Goal: Transaction & Acquisition: Register for event/course

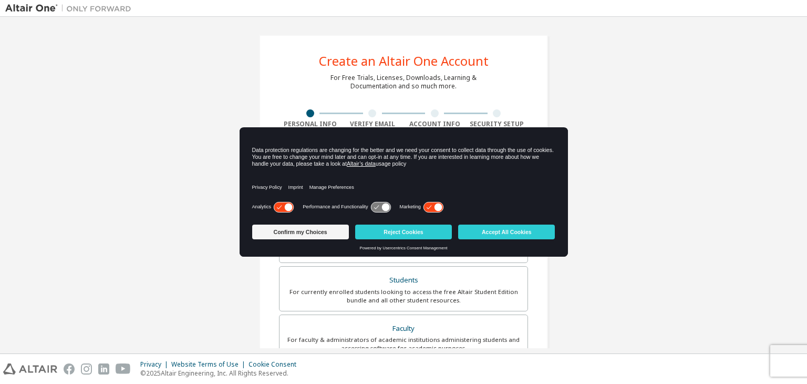
click at [437, 203] on icon at bounding box center [439, 207] width 8 height 8
click at [312, 237] on button "Confirm my Choices" at bounding box center [300, 231] width 97 height 15
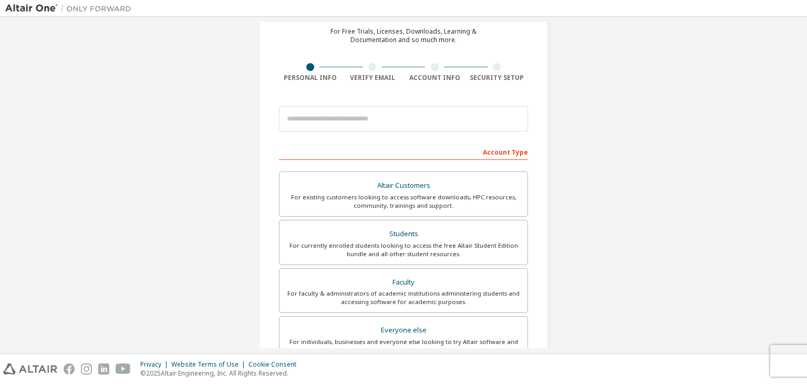
scroll to position [56, 0]
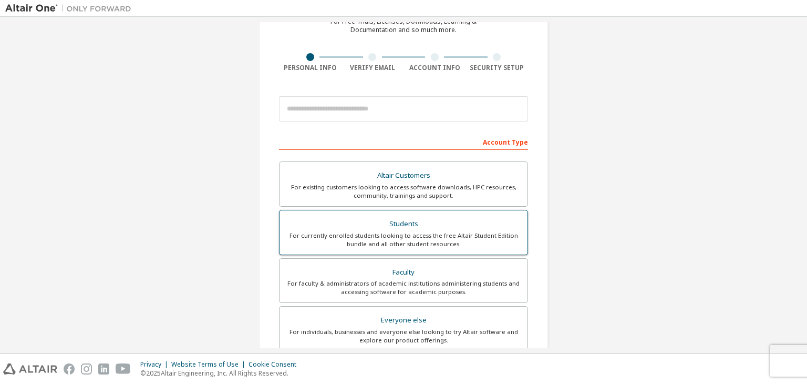
click at [409, 219] on div "Students" at bounding box center [403, 224] width 235 height 15
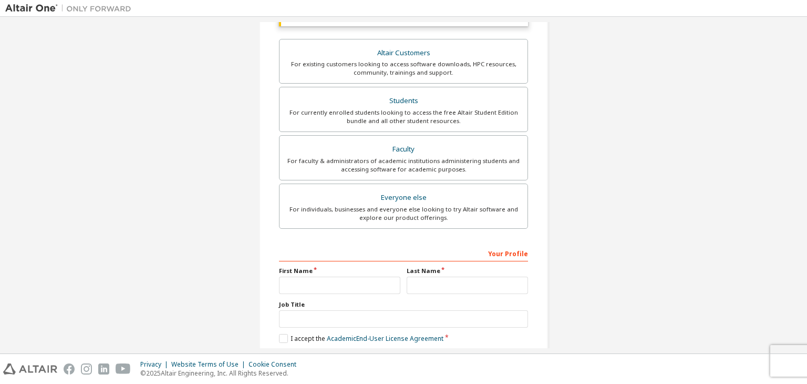
scroll to position [208, 0]
click at [341, 280] on input "text" at bounding box center [339, 282] width 121 height 17
type input "*****"
click at [415, 284] on input "text" at bounding box center [467, 282] width 121 height 17
type input "*********"
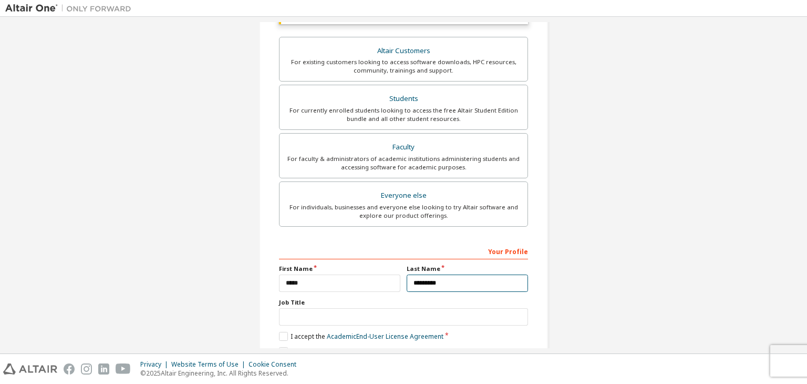
scroll to position [256, 0]
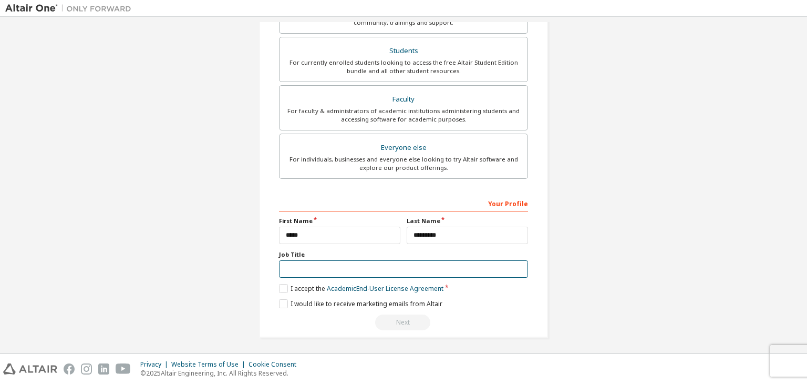
click at [385, 265] on input "text" at bounding box center [403, 268] width 249 height 17
type input "*******"
click at [286, 288] on label "I accept the Academic End-User License Agreement" at bounding box center [361, 288] width 165 height 9
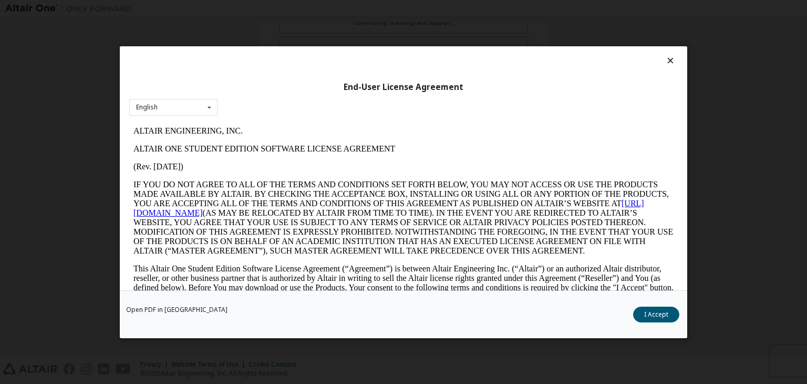
scroll to position [0, 0]
click at [654, 320] on button "I Accept" at bounding box center [656, 314] width 46 height 16
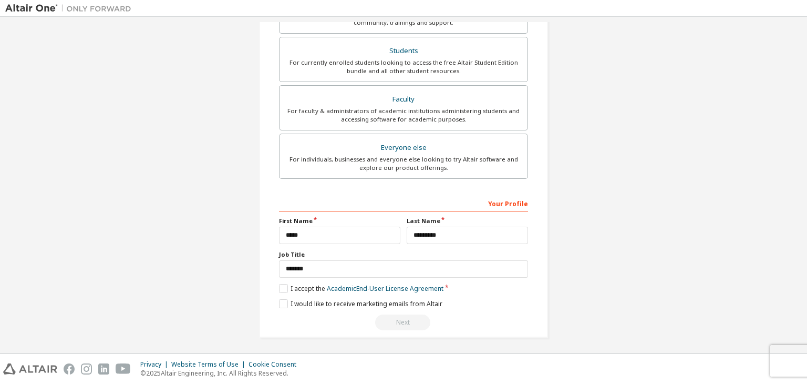
click at [407, 316] on div "Next" at bounding box center [403, 322] width 249 height 16
click at [341, 303] on label "I would like to receive marketing emails from Altair" at bounding box center [360, 303] width 163 height 9
click at [308, 301] on label "I would like to receive marketing emails from Altair" at bounding box center [360, 303] width 163 height 9
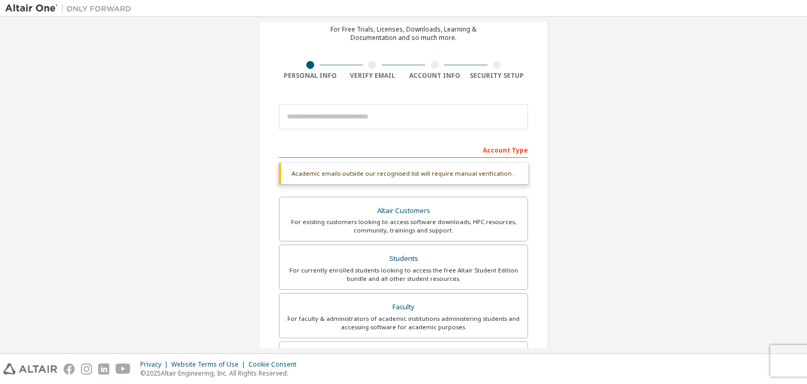
scroll to position [48, 0]
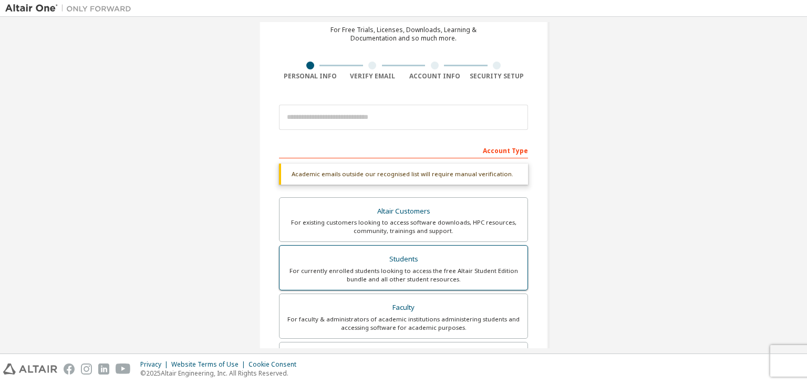
click at [376, 257] on div "Students" at bounding box center [403, 259] width 235 height 15
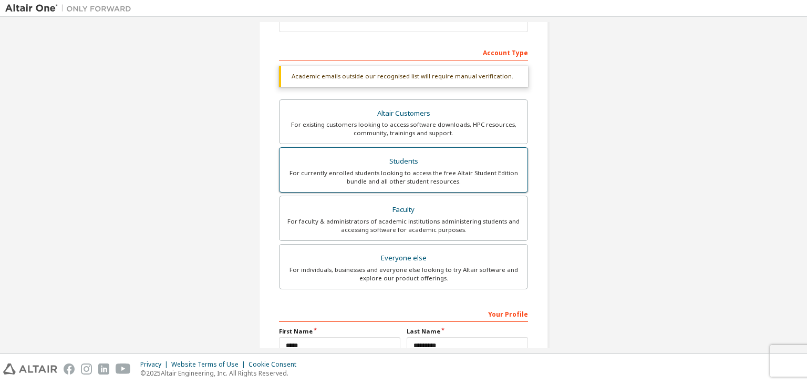
scroll to position [256, 0]
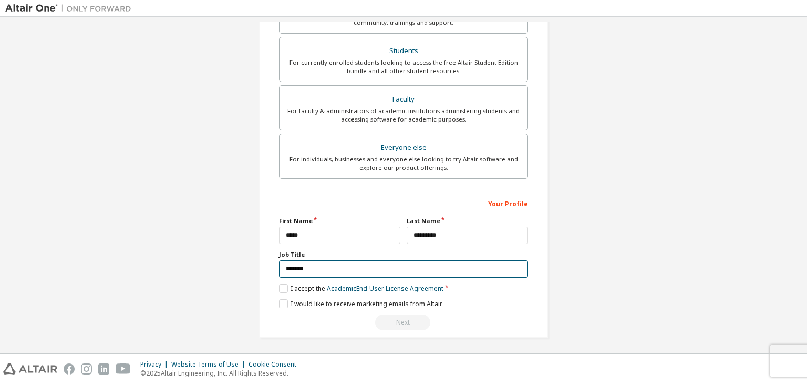
click at [332, 262] on input "*******" at bounding box center [403, 268] width 249 height 17
click at [283, 288] on label "I accept the Academic End-User License Agreement" at bounding box center [361, 288] width 165 height 9
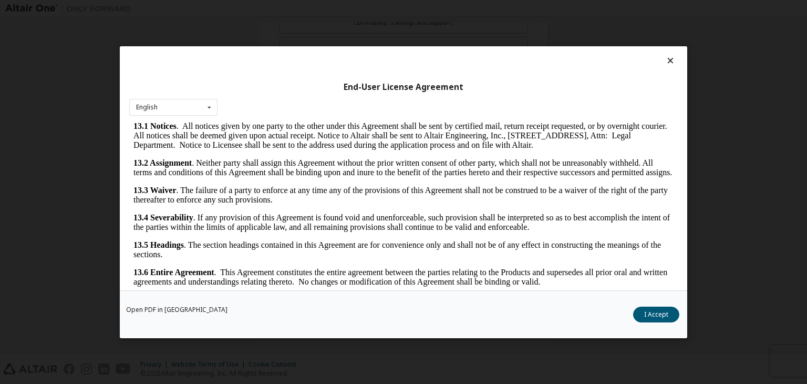
scroll to position [16, 0]
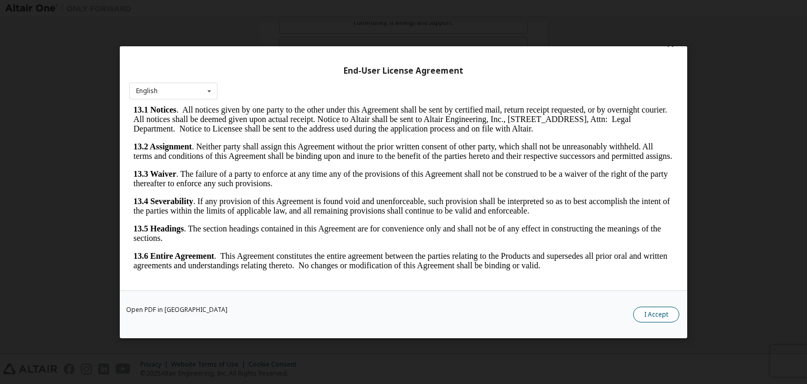
click at [656, 314] on button "I Accept" at bounding box center [656, 314] width 46 height 16
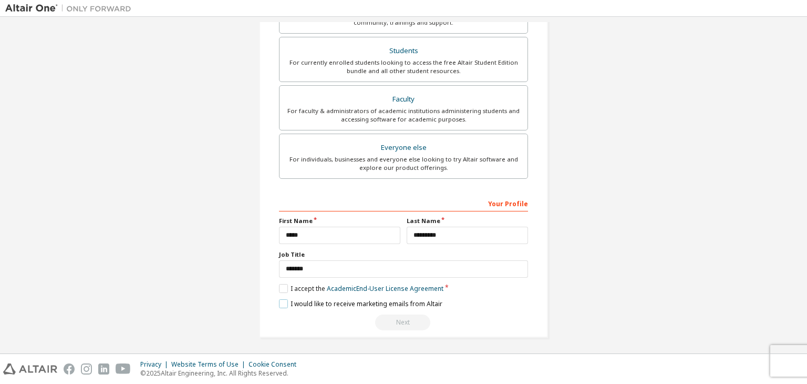
click at [283, 303] on label "I would like to receive marketing emails from Altair" at bounding box center [360, 303] width 163 height 9
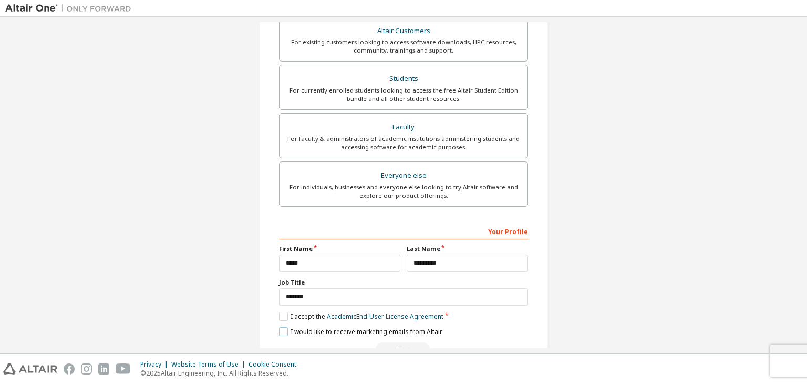
scroll to position [227, 0]
click at [414, 136] on div "For faculty & administrators of academic institutions administering students an…" at bounding box center [403, 144] width 235 height 17
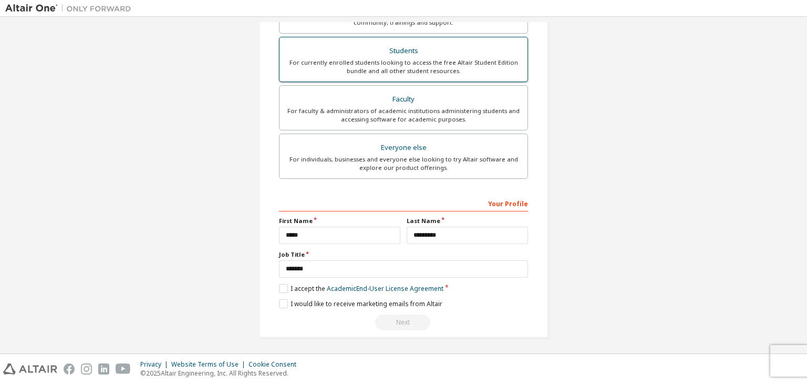
click at [424, 52] on div "Students" at bounding box center [403, 51] width 235 height 15
click at [446, 46] on div "Students" at bounding box center [403, 51] width 235 height 15
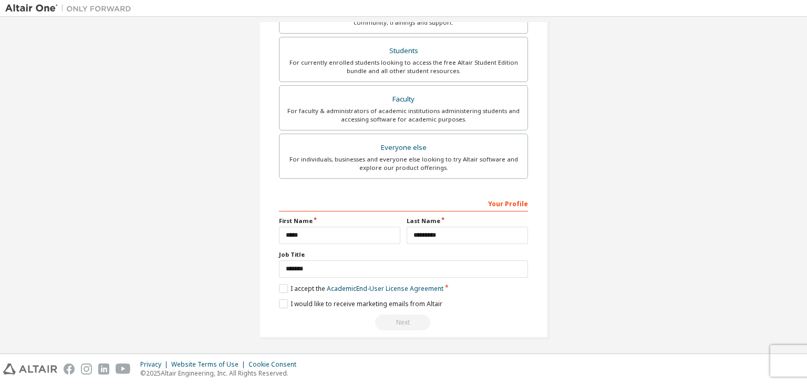
click at [504, 198] on div "Your Profile" at bounding box center [403, 202] width 249 height 17
click at [507, 204] on div "Your Profile" at bounding box center [403, 202] width 249 height 17
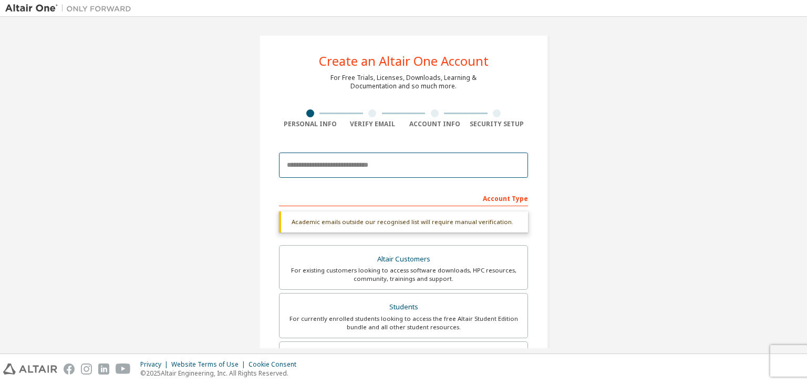
click at [383, 165] on input "email" at bounding box center [403, 164] width 249 height 25
type input "**********"
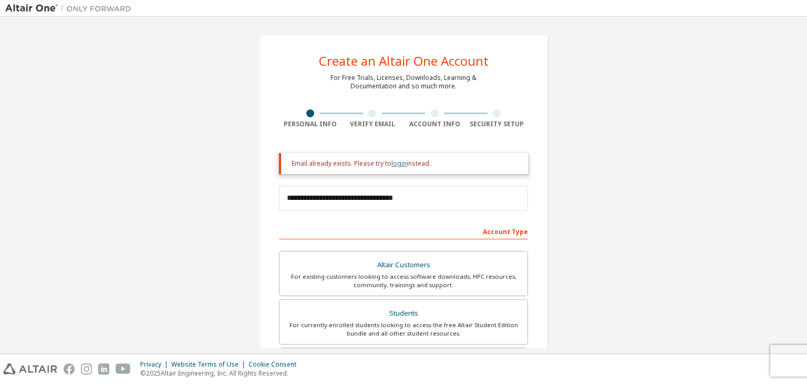
click at [392, 165] on link "login" at bounding box center [399, 163] width 15 height 9
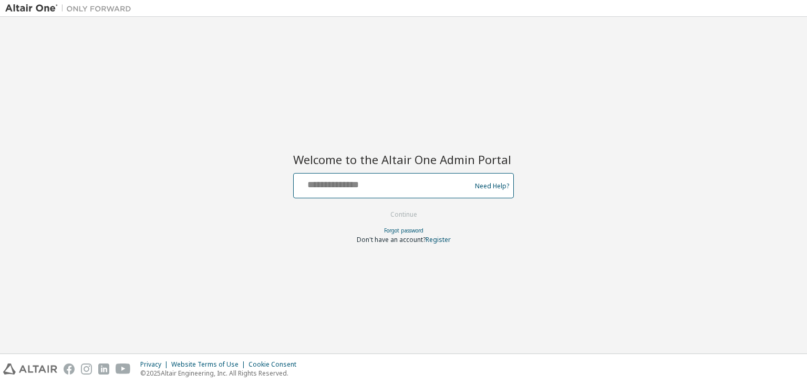
click at [363, 190] on input "text" at bounding box center [384, 183] width 172 height 15
type input "**********"
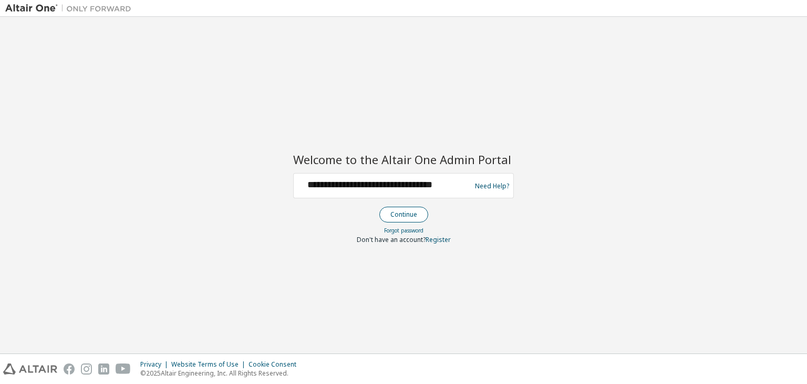
click at [400, 211] on button "Continue" at bounding box center [404, 215] width 49 height 16
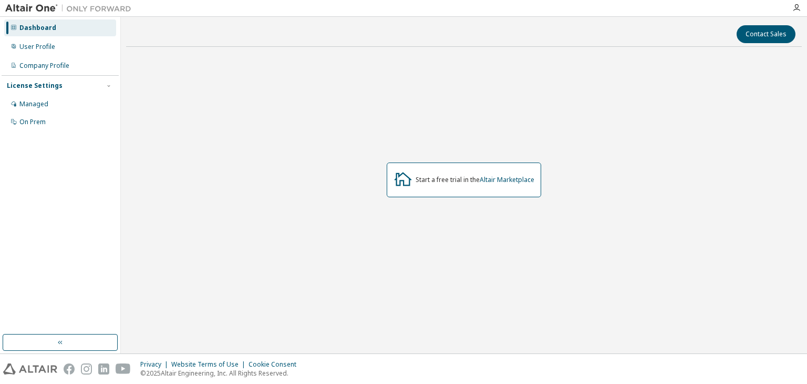
click at [456, 176] on div "Start a free trial in the Altair Marketplace" at bounding box center [475, 180] width 119 height 8
click at [495, 181] on link "Altair Marketplace" at bounding box center [507, 179] width 55 height 9
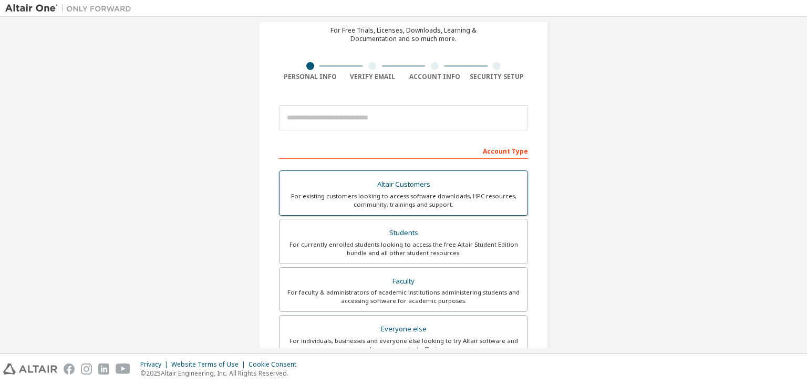
scroll to position [56, 0]
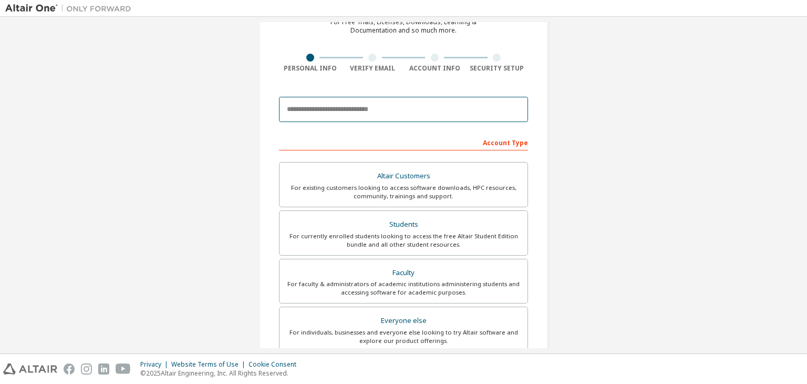
click at [399, 101] on input "email" at bounding box center [403, 109] width 249 height 25
type input "**********"
